Goal: Task Accomplishment & Management: Manage account settings

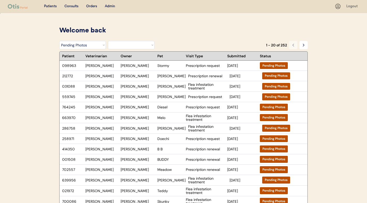
select select ""pending_photos""
select select ""BLANK_1427118194589""
click at [107, 8] on div "Admin" at bounding box center [110, 6] width 10 height 5
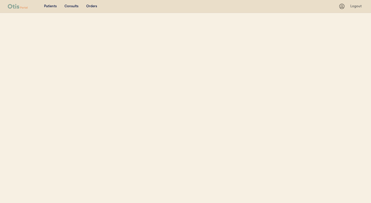
select select ""Name""
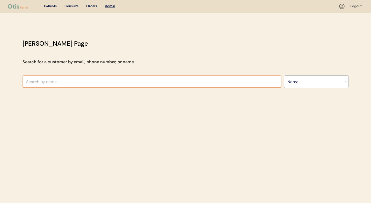
click at [103, 76] on input "text" at bounding box center [152, 81] width 259 height 12
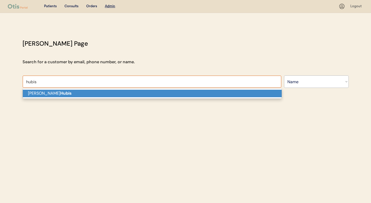
click at [104, 90] on p "Stephen Hubis" at bounding box center [152, 94] width 259 height 8
type input "Stephen Hubis"
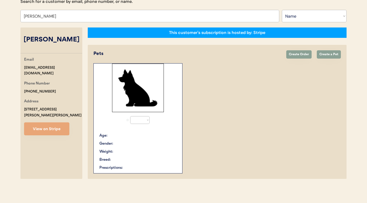
select select "true"
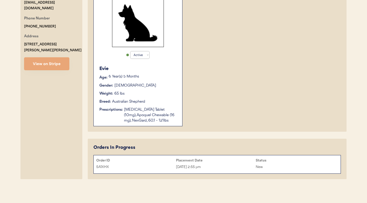
scroll to position [126, 0]
type input "Stephen Hubis"
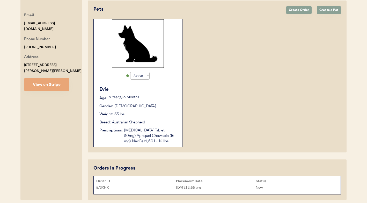
scroll to position [100, 0]
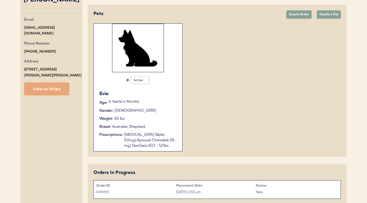
click at [164, 193] on div "5A1XHX" at bounding box center [136, 192] width 80 height 6
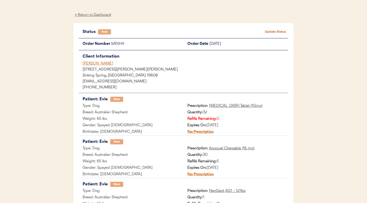
scroll to position [68, 0]
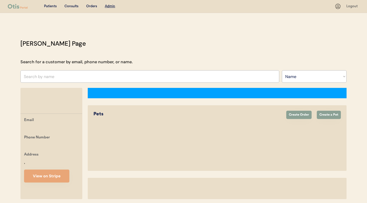
select select ""Name""
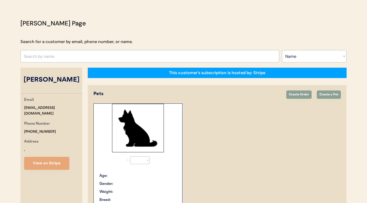
select select "true"
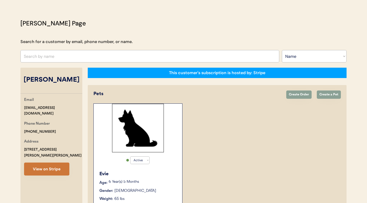
click at [52, 164] on button "View on Stripe" at bounding box center [46, 168] width 45 height 13
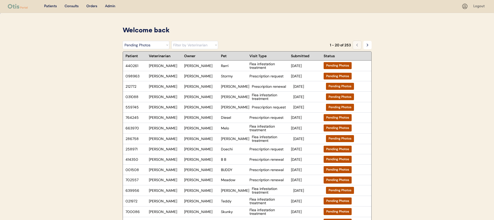
select select ""pending_photos""
